Goal: Information Seeking & Learning: Find specific page/section

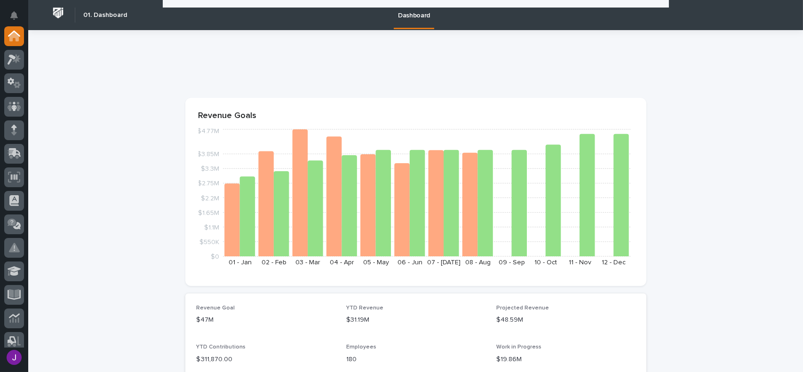
scroll to position [329, 0]
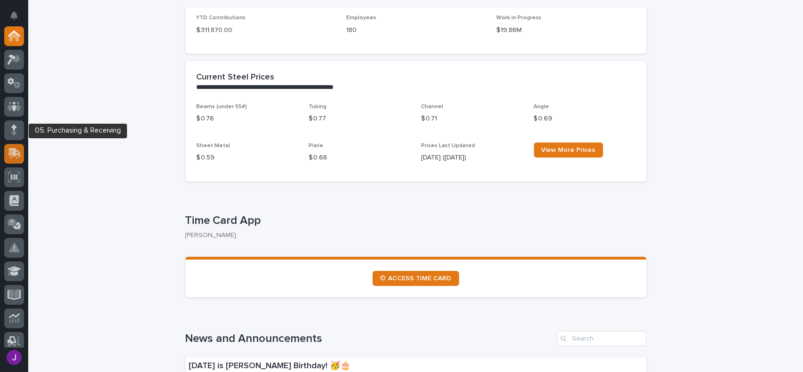
click at [11, 147] on div at bounding box center [14, 154] width 20 height 20
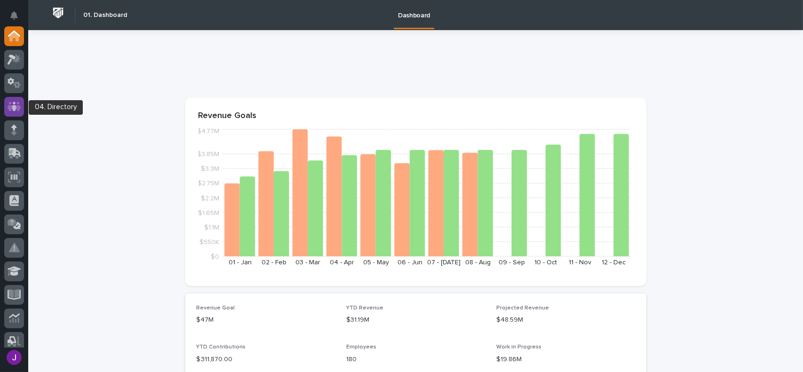
click at [16, 110] on icon at bounding box center [15, 106] width 14 height 11
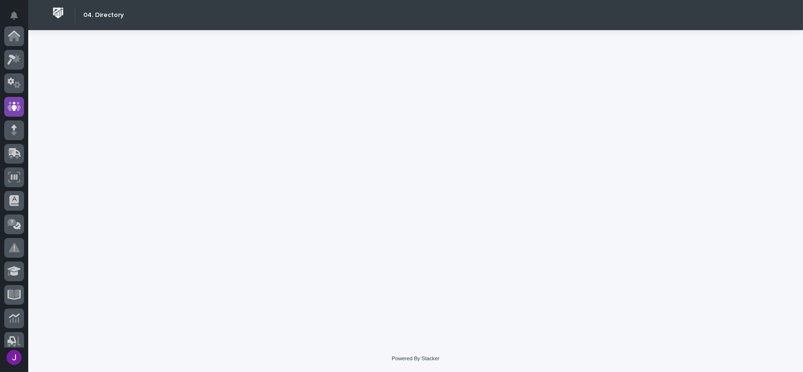
scroll to position [71, 0]
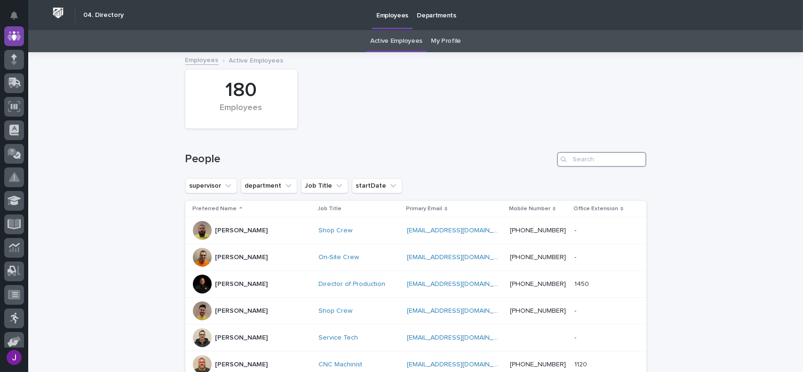
click at [587, 164] on input "Search" at bounding box center [601, 159] width 89 height 15
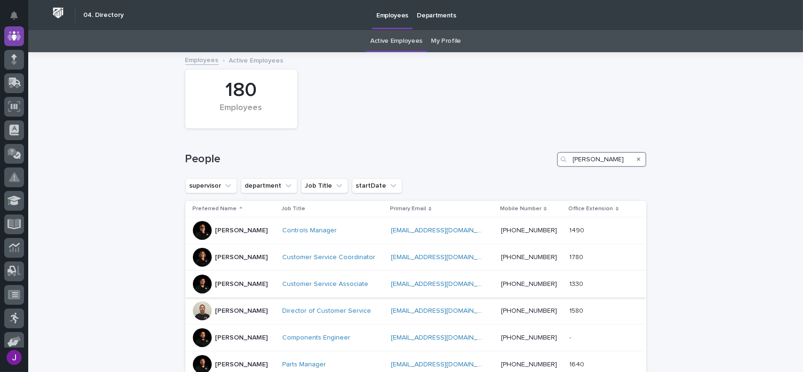
type input "josh"
click at [201, 278] on div at bounding box center [202, 284] width 19 height 19
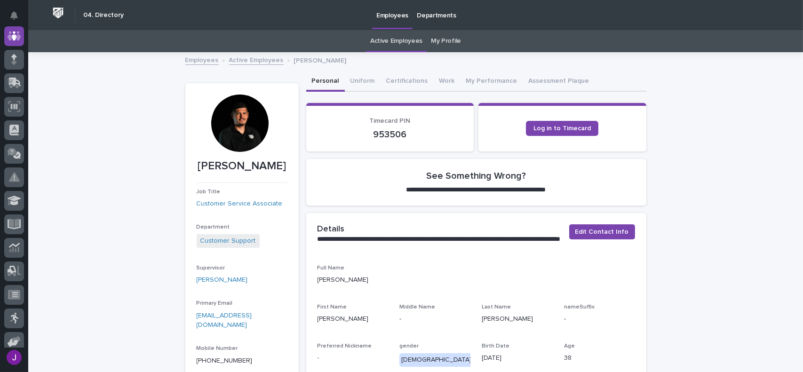
click at [439, 40] on link "My Profile" at bounding box center [446, 41] width 30 height 22
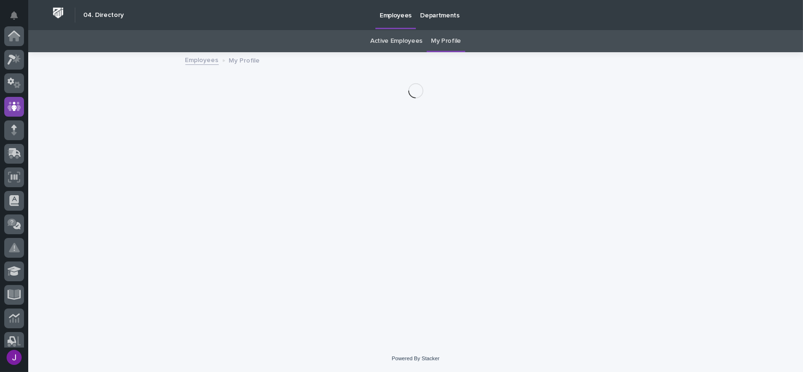
scroll to position [71, 0]
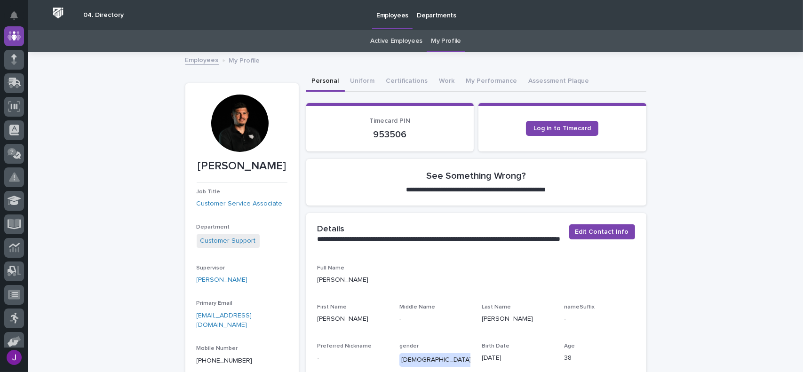
drag, startPoint x: 237, startPoint y: 122, endPoint x: 167, endPoint y: 117, distance: 69.8
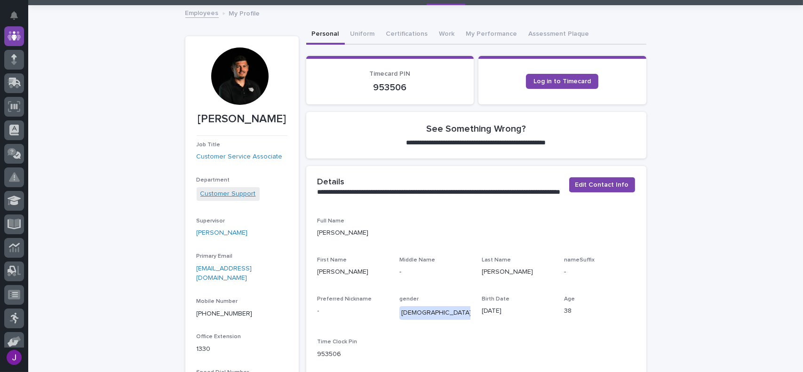
click at [235, 192] on link "Customer Support" at bounding box center [228, 194] width 56 height 10
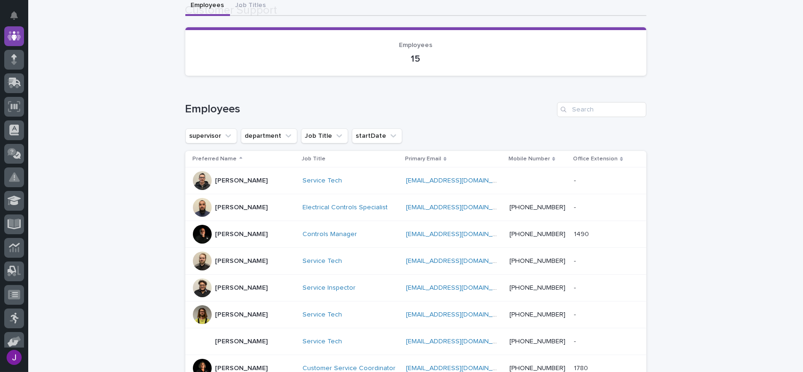
scroll to position [141, 0]
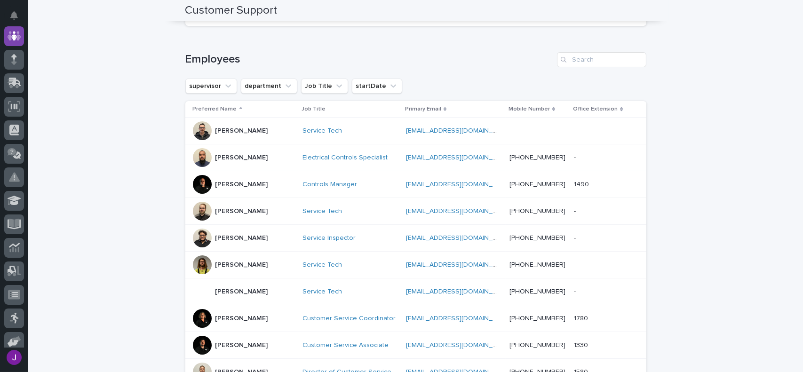
click at [200, 208] on div at bounding box center [202, 211] width 19 height 19
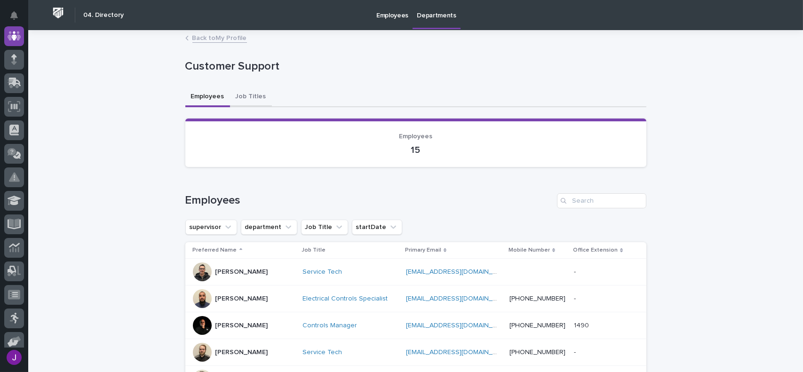
click at [251, 95] on button "Job Titles" at bounding box center [251, 97] width 42 height 20
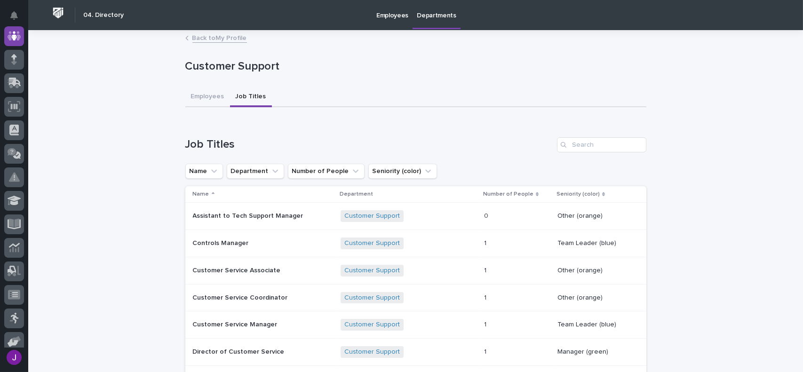
click at [394, 10] on p "Employees" at bounding box center [392, 10] width 32 height 20
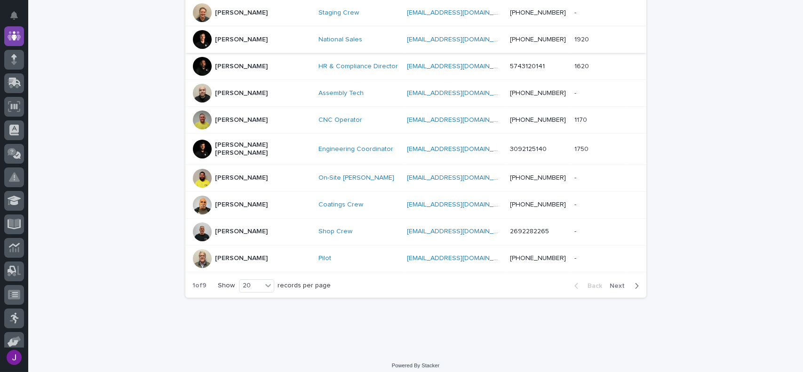
scroll to position [487, 0]
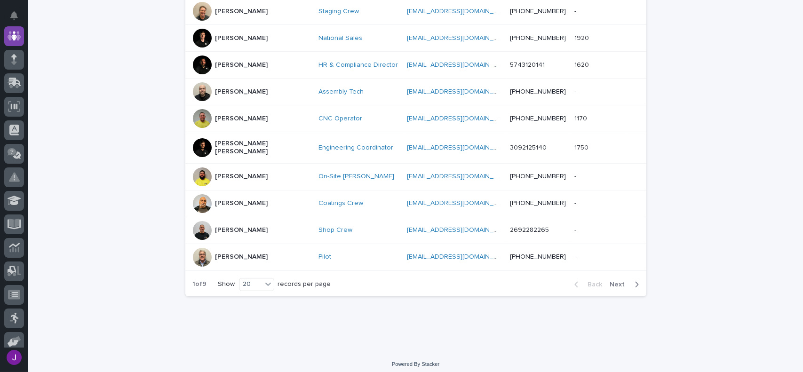
click at [233, 254] on p "Bob Zook" at bounding box center [241, 257] width 53 height 8
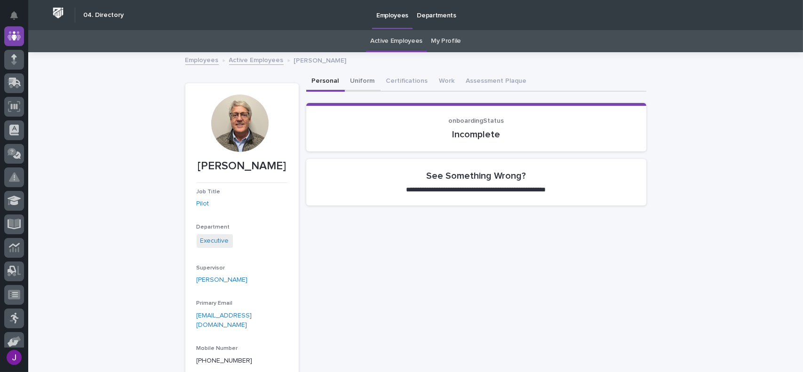
click at [355, 75] on button "Uniform" at bounding box center [363, 82] width 36 height 20
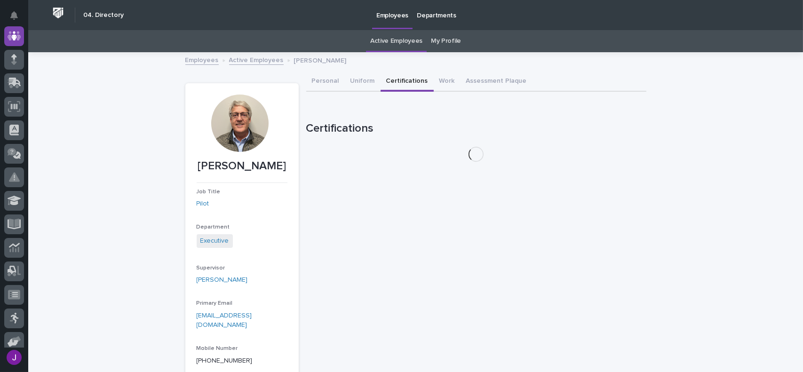
click at [400, 79] on button "Certifications" at bounding box center [407, 82] width 53 height 20
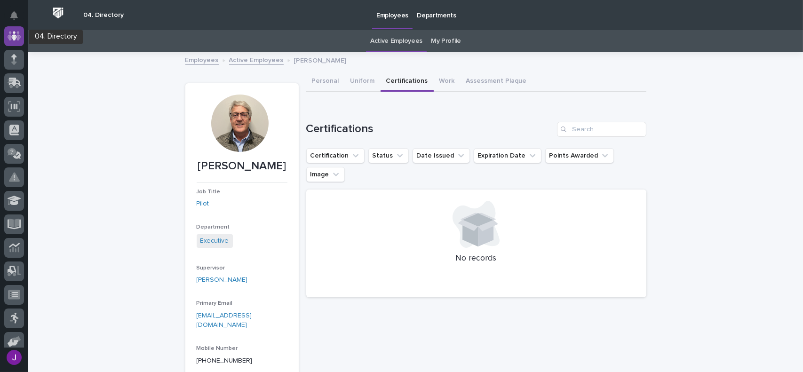
click at [16, 32] on icon at bounding box center [15, 36] width 14 height 11
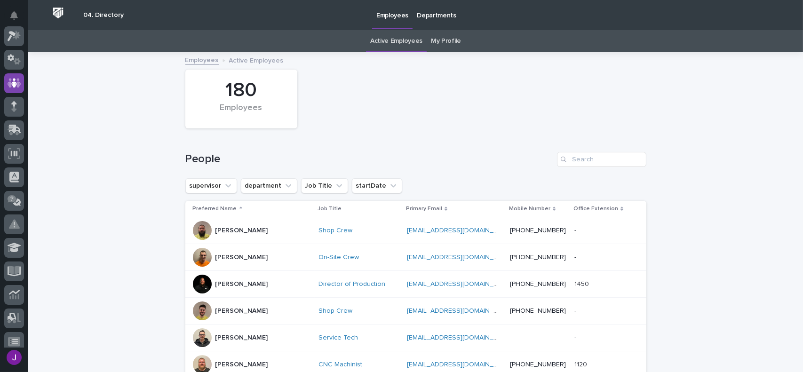
click at [437, 40] on link "My Profile" at bounding box center [446, 41] width 30 height 22
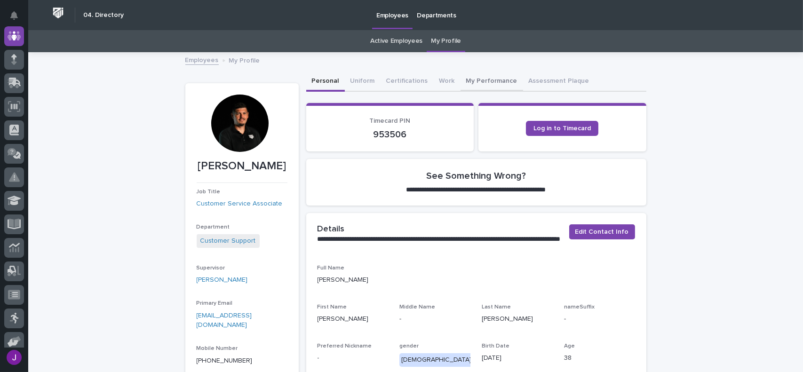
click at [487, 83] on button "My Performance" at bounding box center [491, 82] width 63 height 20
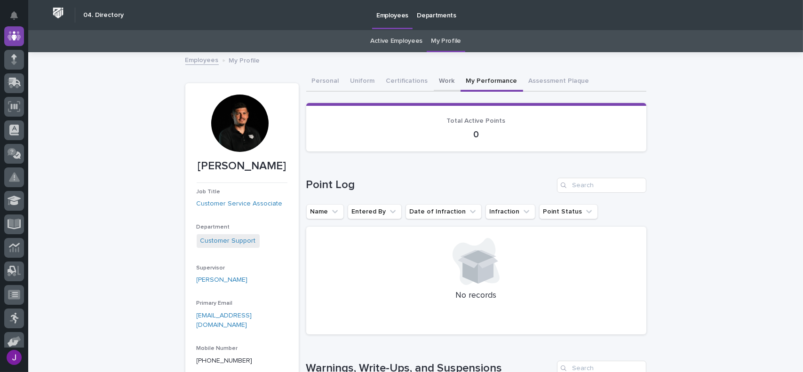
click at [438, 77] on button "Work" at bounding box center [447, 82] width 27 height 20
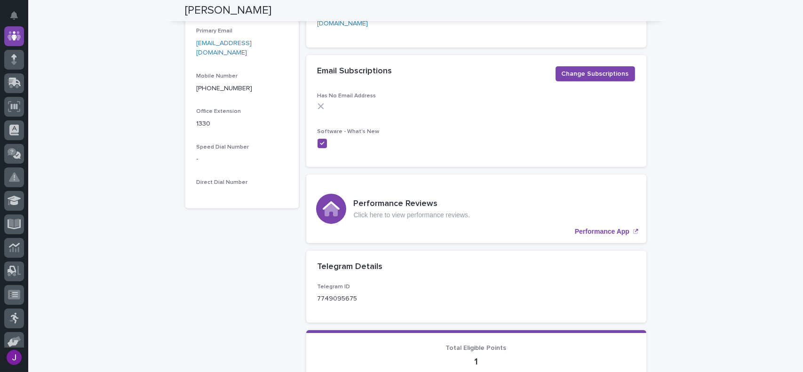
scroll to position [282, 0]
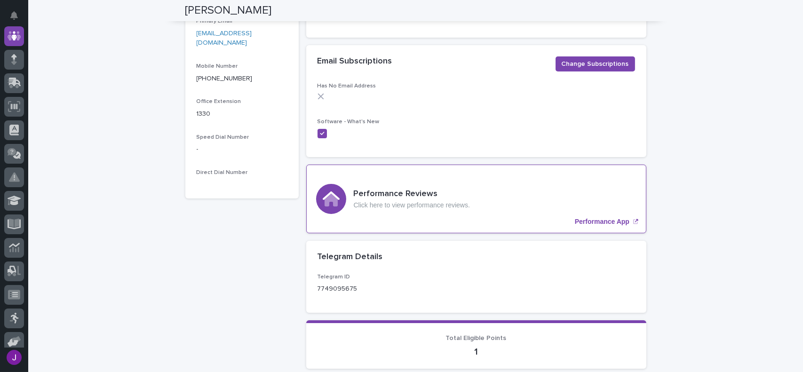
click at [389, 201] on p "Click here to view performance reviews." at bounding box center [412, 205] width 116 height 8
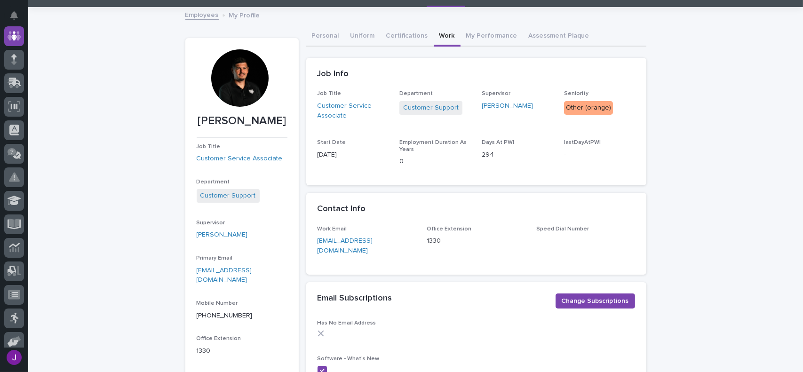
scroll to position [0, 0]
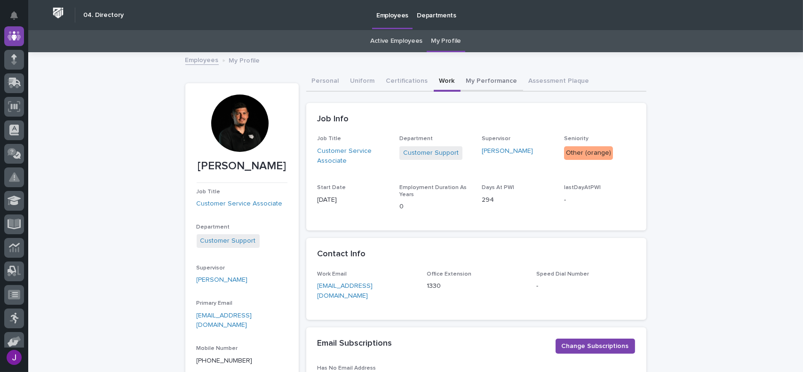
click at [490, 80] on button "My Performance" at bounding box center [491, 82] width 63 height 20
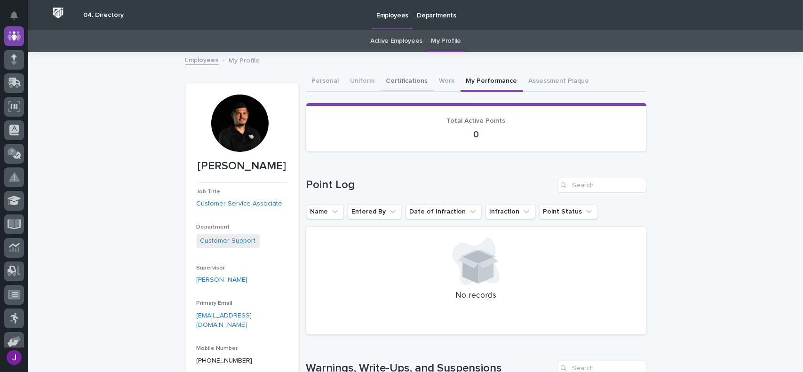
click at [404, 81] on button "Certifications" at bounding box center [407, 82] width 53 height 20
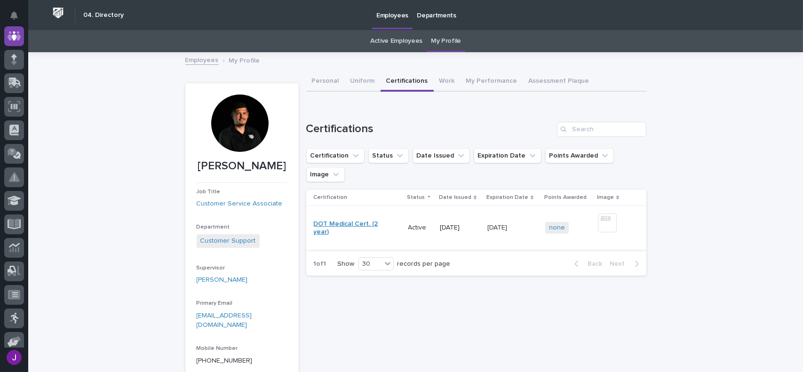
click at [348, 220] on link "DOT Medical Cert. (2 year)" at bounding box center [353, 228] width 79 height 16
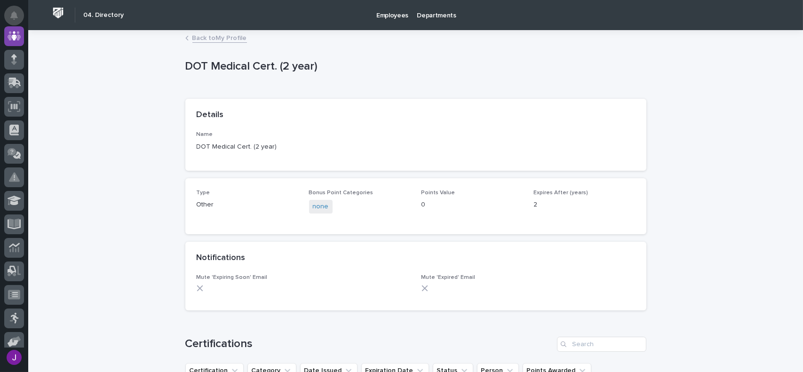
click at [23, 17] on button "Notifications" at bounding box center [14, 16] width 20 height 20
